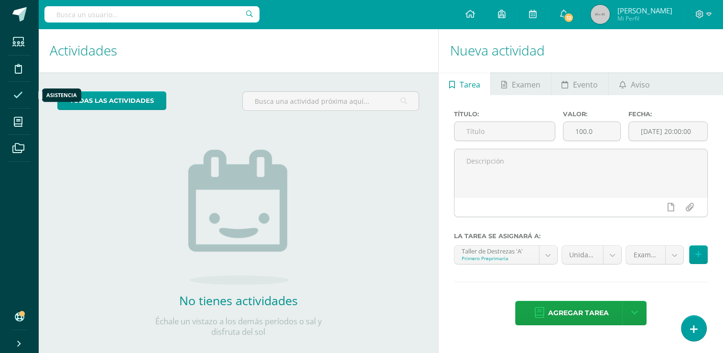
click at [20, 97] on icon at bounding box center [18, 95] width 10 height 10
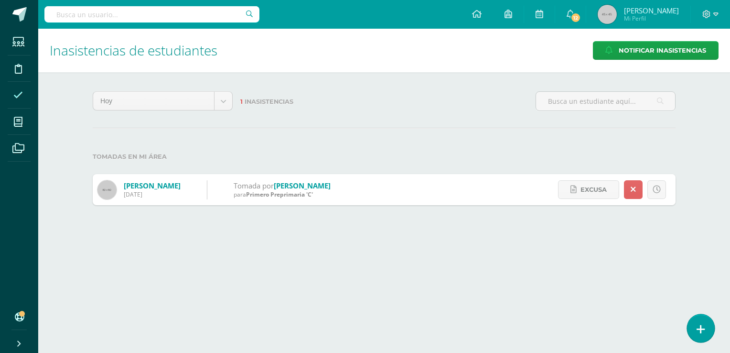
click at [707, 328] on link at bounding box center [700, 328] width 27 height 28
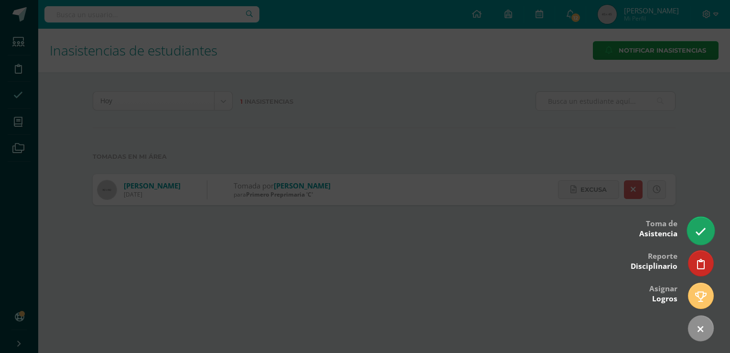
click at [696, 233] on icon at bounding box center [700, 231] width 11 height 11
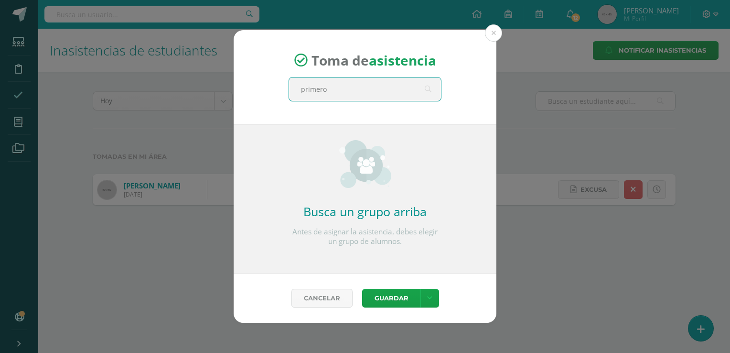
type input "primero"
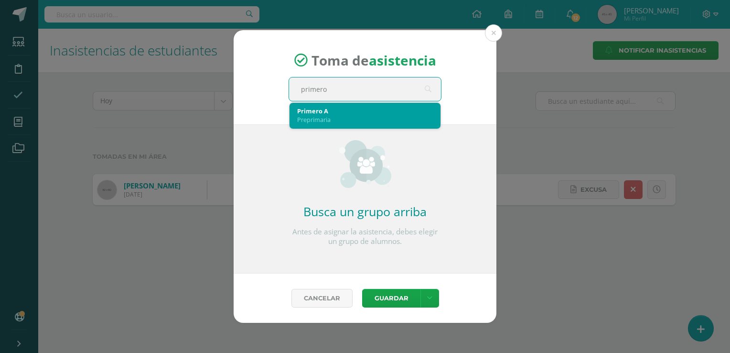
click at [365, 119] on div "Preprimaria" at bounding box center [365, 119] width 136 height 9
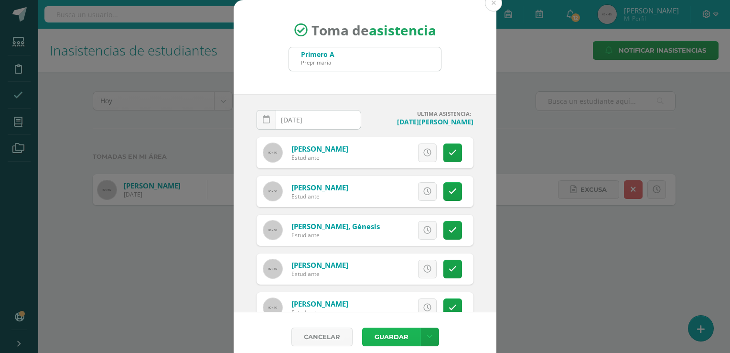
click at [382, 332] on button "Guardar" at bounding box center [391, 336] width 58 height 19
